Goal: Check status: Check status

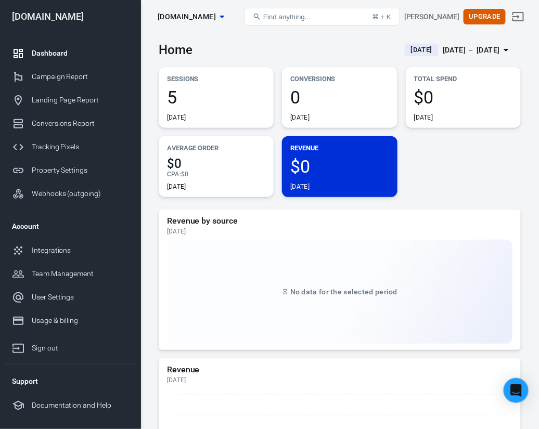
click at [407, 54] on span "[DATE]" at bounding box center [422, 50] width 30 height 10
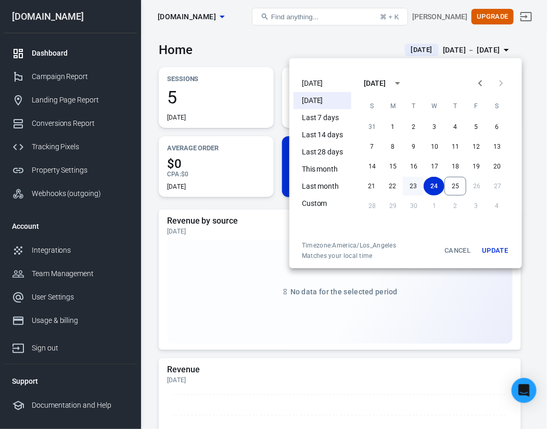
click at [414, 185] on button "23" at bounding box center [413, 186] width 21 height 19
click at [430, 186] on button "24" at bounding box center [433, 186] width 21 height 19
click at [269, 53] on div at bounding box center [273, 214] width 547 height 429
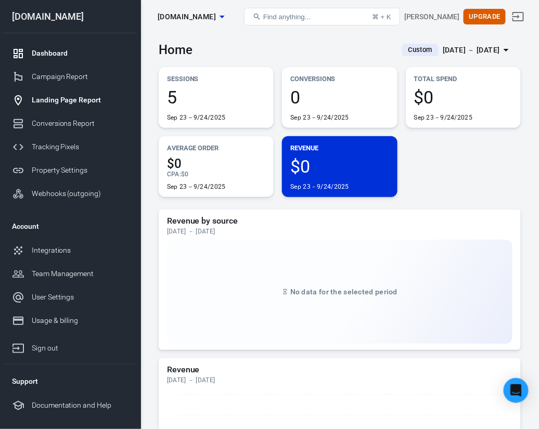
click at [64, 101] on div "Landing Page Report" at bounding box center [80, 100] width 97 height 11
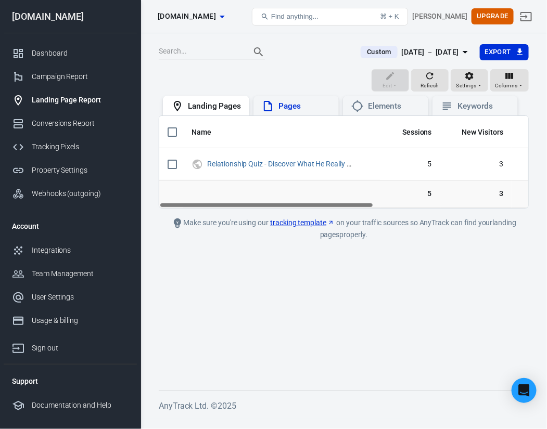
click at [285, 105] on div "Pages" at bounding box center [304, 106] width 52 height 11
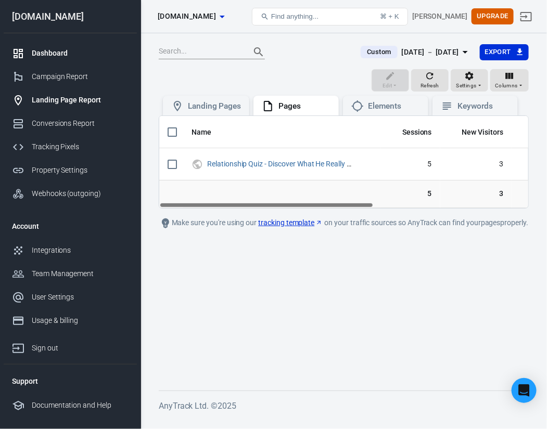
click at [43, 54] on div "Dashboard" at bounding box center [80, 53] width 97 height 11
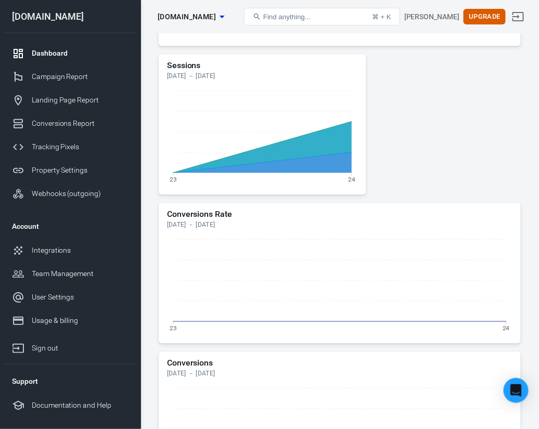
scroll to position [468, 0]
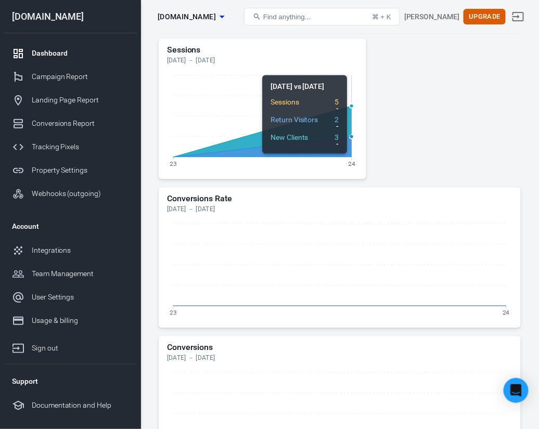
click at [294, 136] on icon at bounding box center [262, 131] width 178 height 51
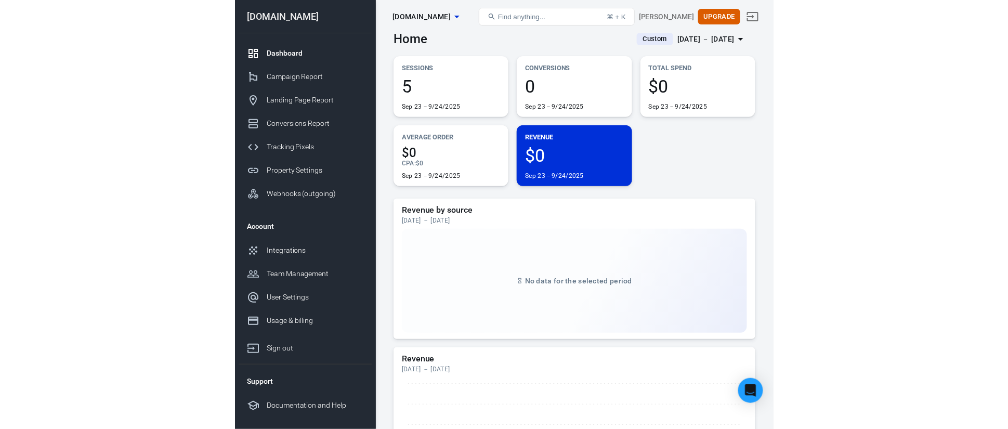
scroll to position [0, 0]
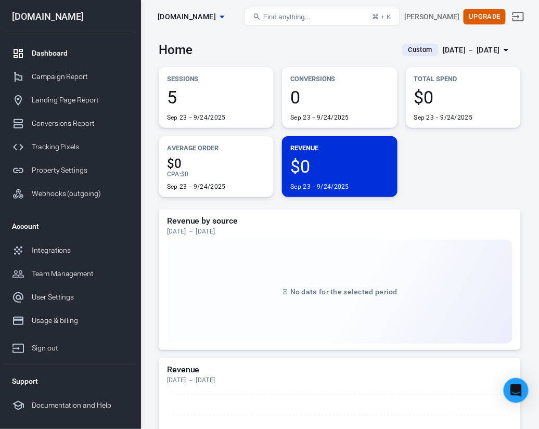
click at [52, 51] on div "Dashboard" at bounding box center [80, 53] width 97 height 11
click at [475, 93] on span "$0" at bounding box center [463, 97] width 98 height 18
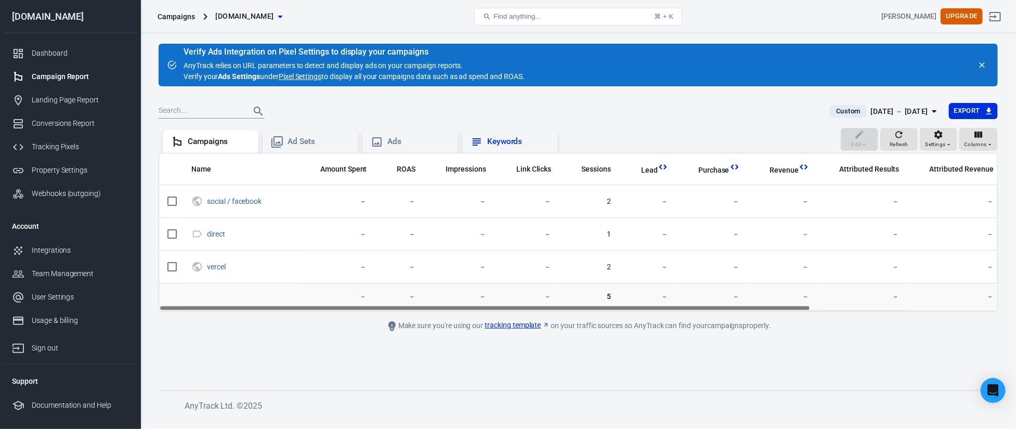
click at [511, 139] on div "Keywords" at bounding box center [518, 141] width 62 height 11
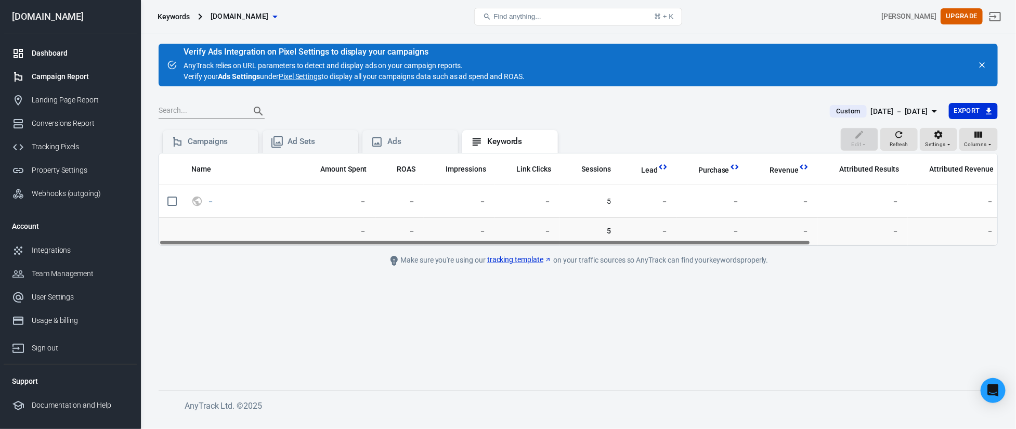
click at [53, 53] on div "Dashboard" at bounding box center [80, 53] width 97 height 11
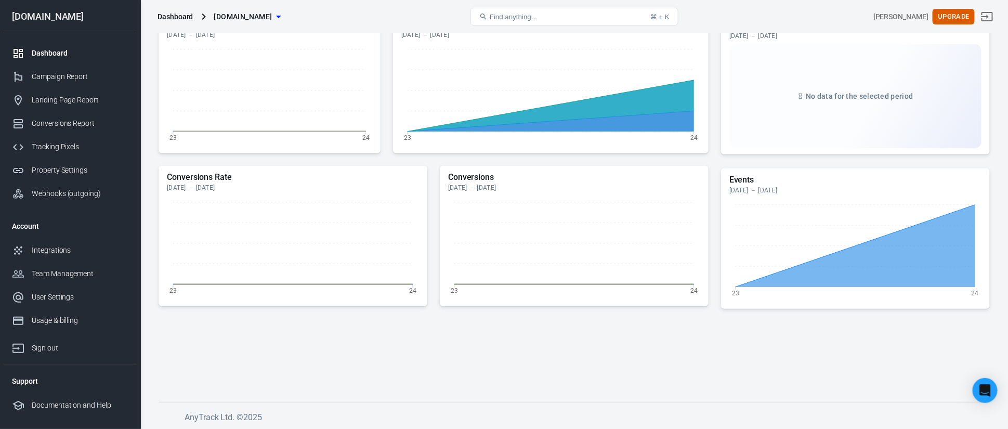
scroll to position [281, 0]
click at [538, 180] on h5 "Events" at bounding box center [856, 179] width 252 height 10
click at [538, 252] on icon at bounding box center [856, 245] width 240 height 82
click at [538, 244] on icon at bounding box center [856, 245] width 240 height 82
click at [59, 133] on link "Conversions Report" at bounding box center [70, 123] width 133 height 23
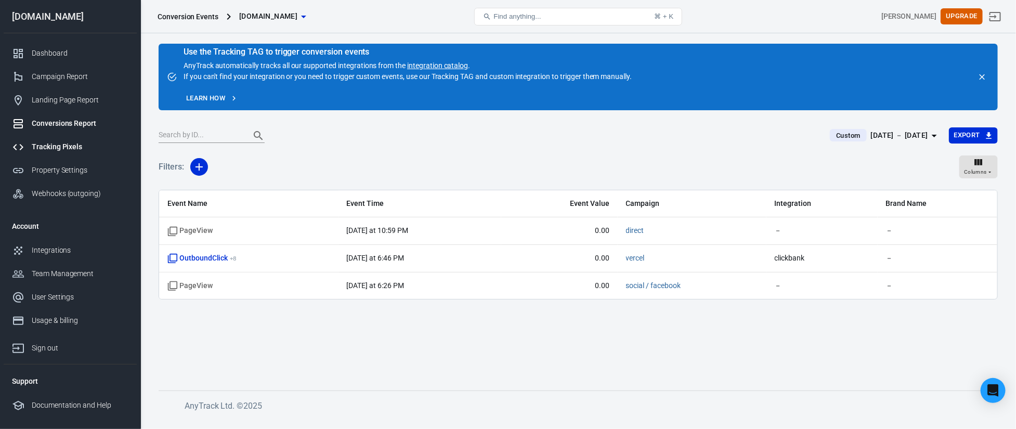
click at [80, 153] on link "Tracking Pixels" at bounding box center [70, 146] width 133 height 23
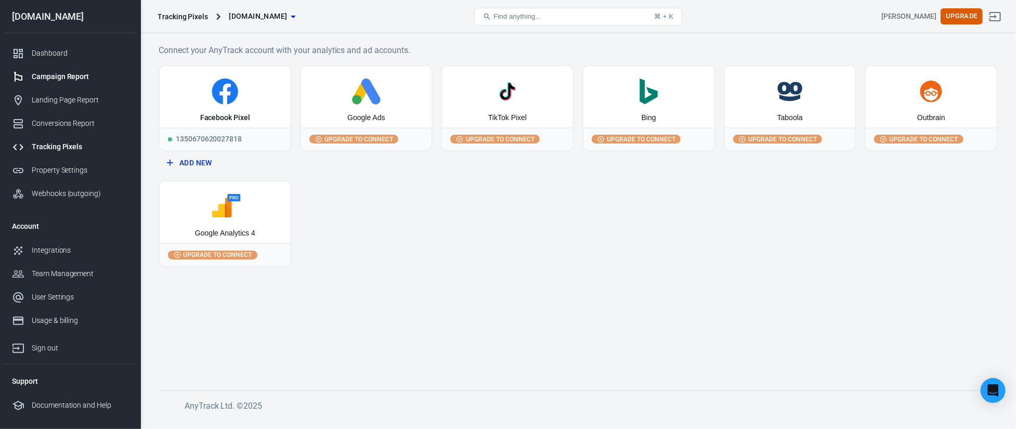
click at [68, 72] on div "Campaign Report" at bounding box center [80, 76] width 97 height 11
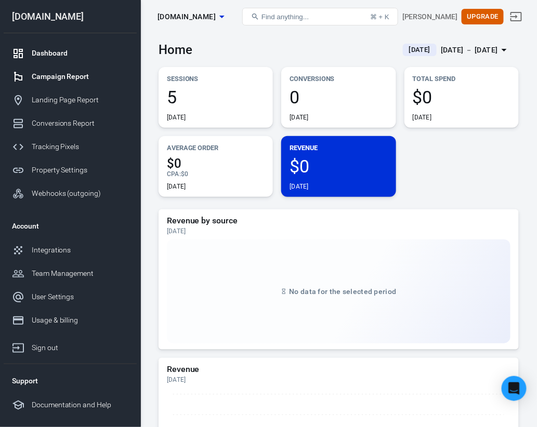
click at [71, 74] on div "Campaign Report" at bounding box center [80, 76] width 97 height 11
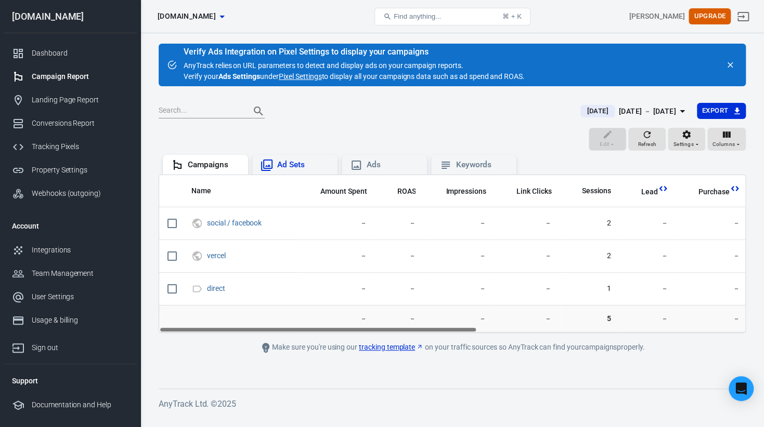
click at [309, 163] on div "Ad Sets" at bounding box center [303, 165] width 52 height 11
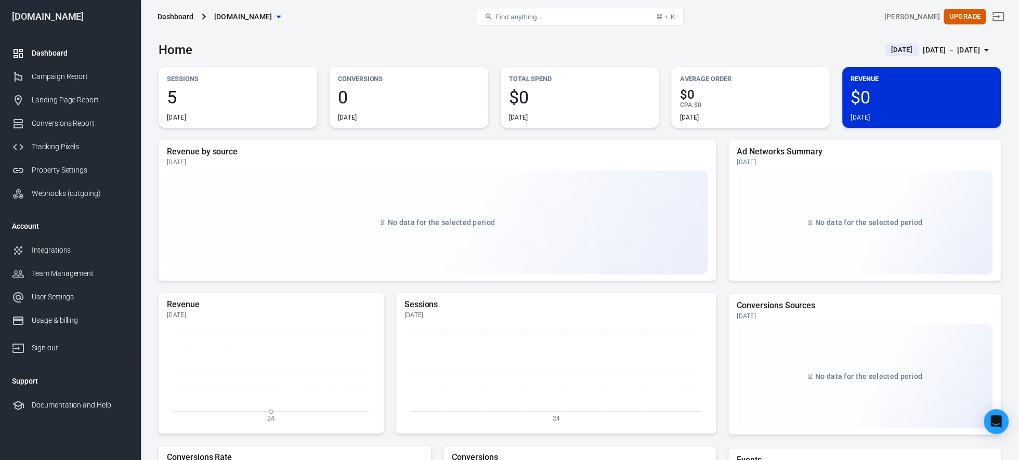
click at [260, 12] on span "[DOMAIN_NAME]" at bounding box center [243, 16] width 58 height 13
